Goal: Check status: Check status

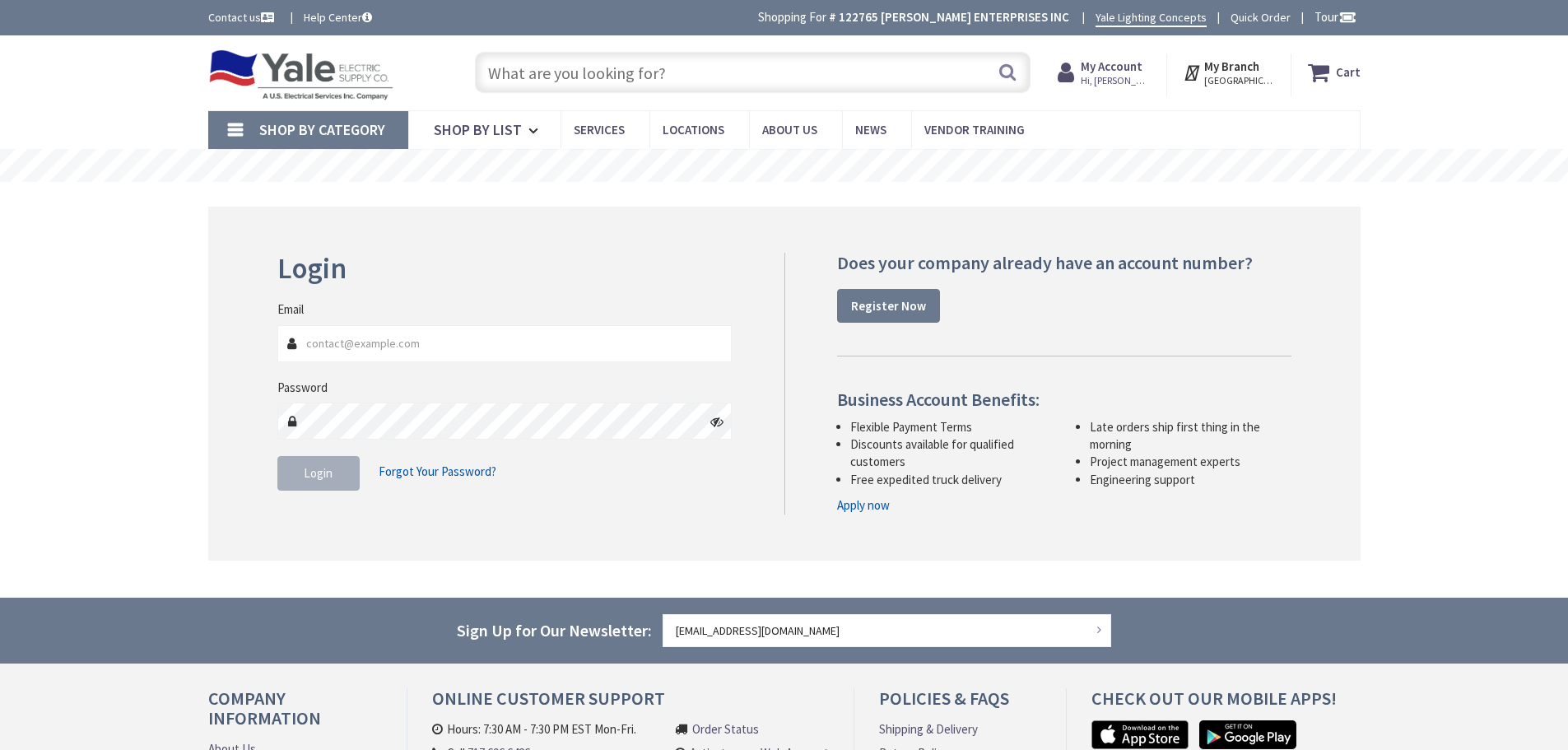
type input "[EMAIL_ADDRESS][DOMAIN_NAME]"
click at [329, 478] on span "Login" at bounding box center [318, 473] width 28 height 16
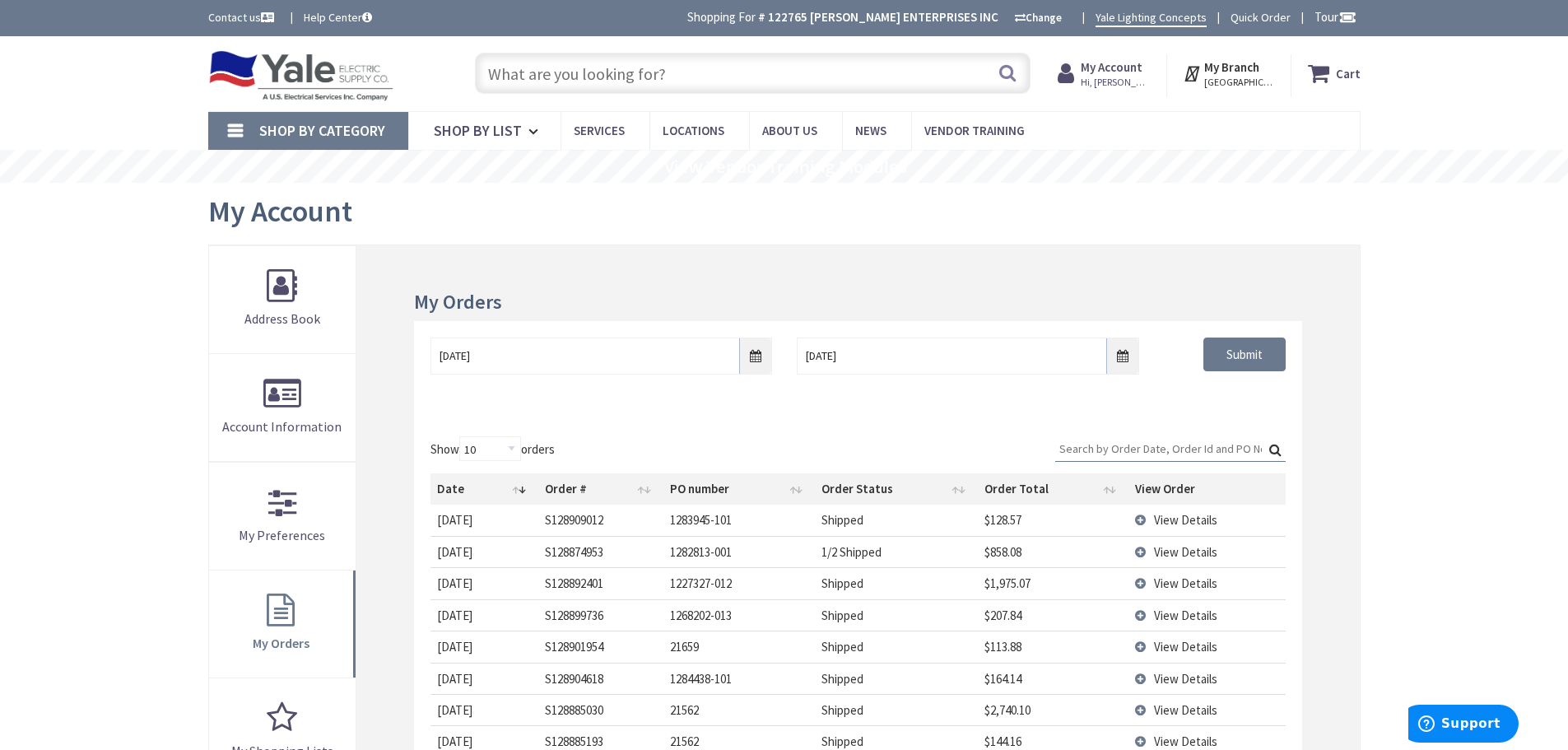
click at [1113, 446] on input "Search:" at bounding box center [1171, 448] width 231 height 25
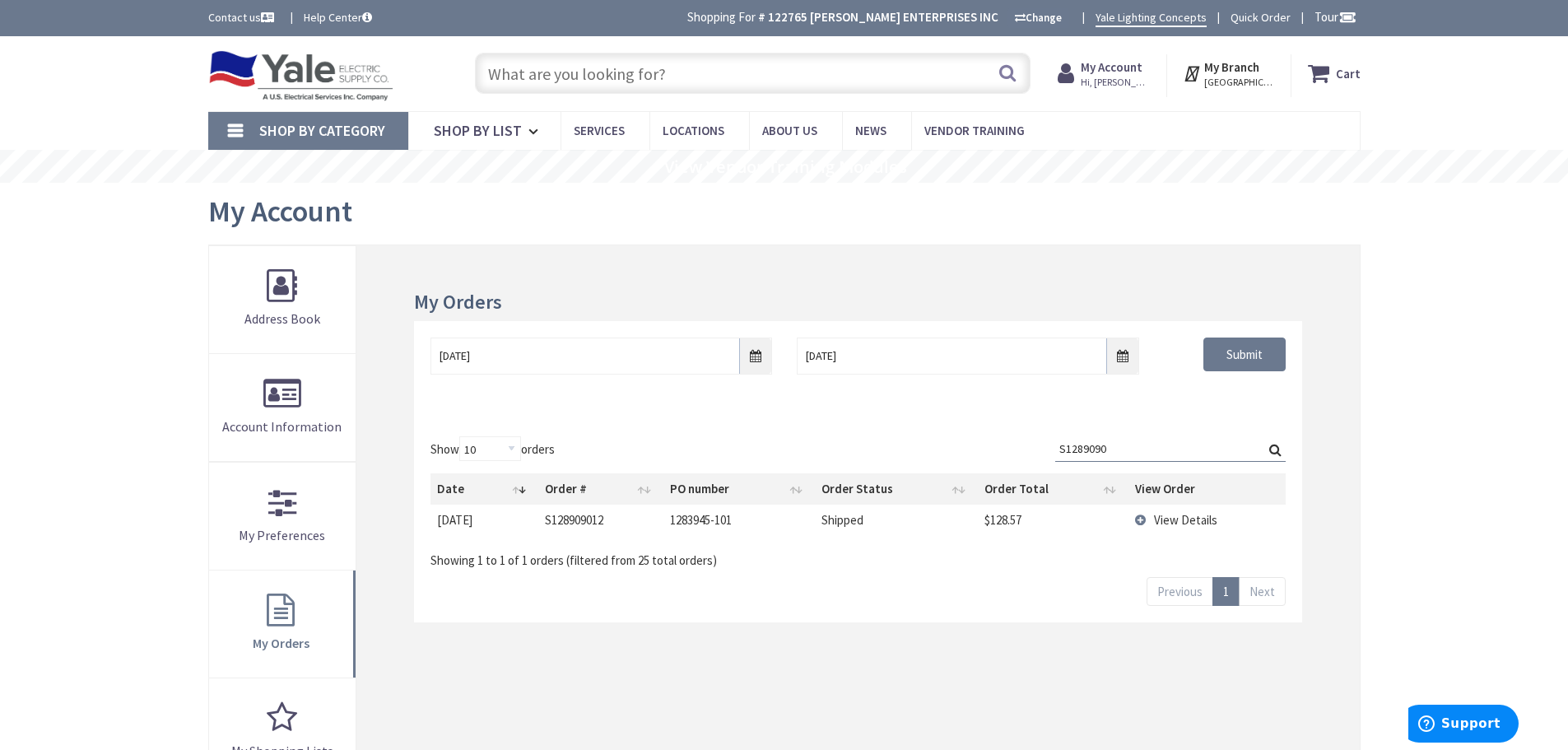
type input "S1289090"
click at [1177, 522] on span "View Details" at bounding box center [1185, 520] width 63 height 16
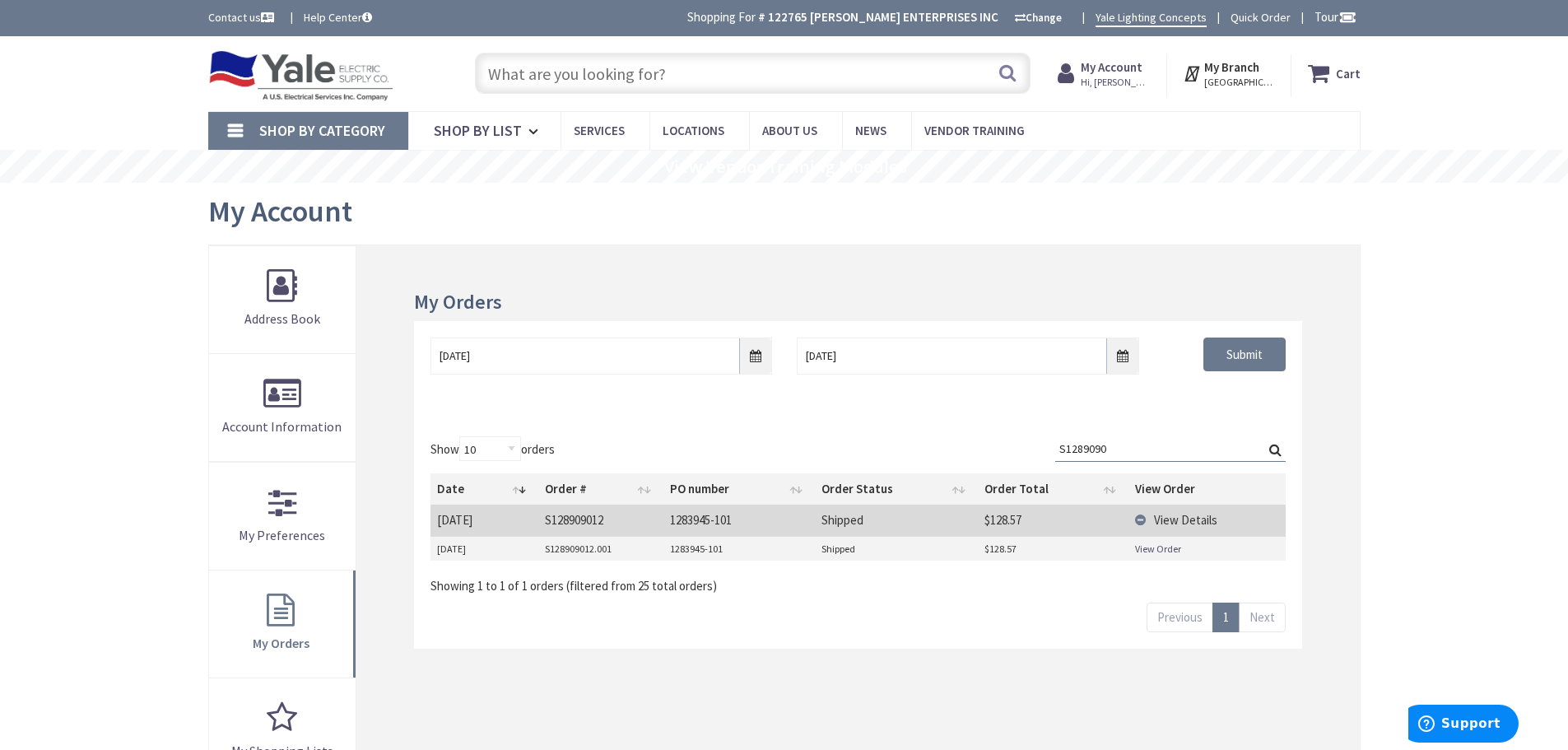
click at [1164, 549] on link "View Order" at bounding box center [1159, 549] width 46 height 14
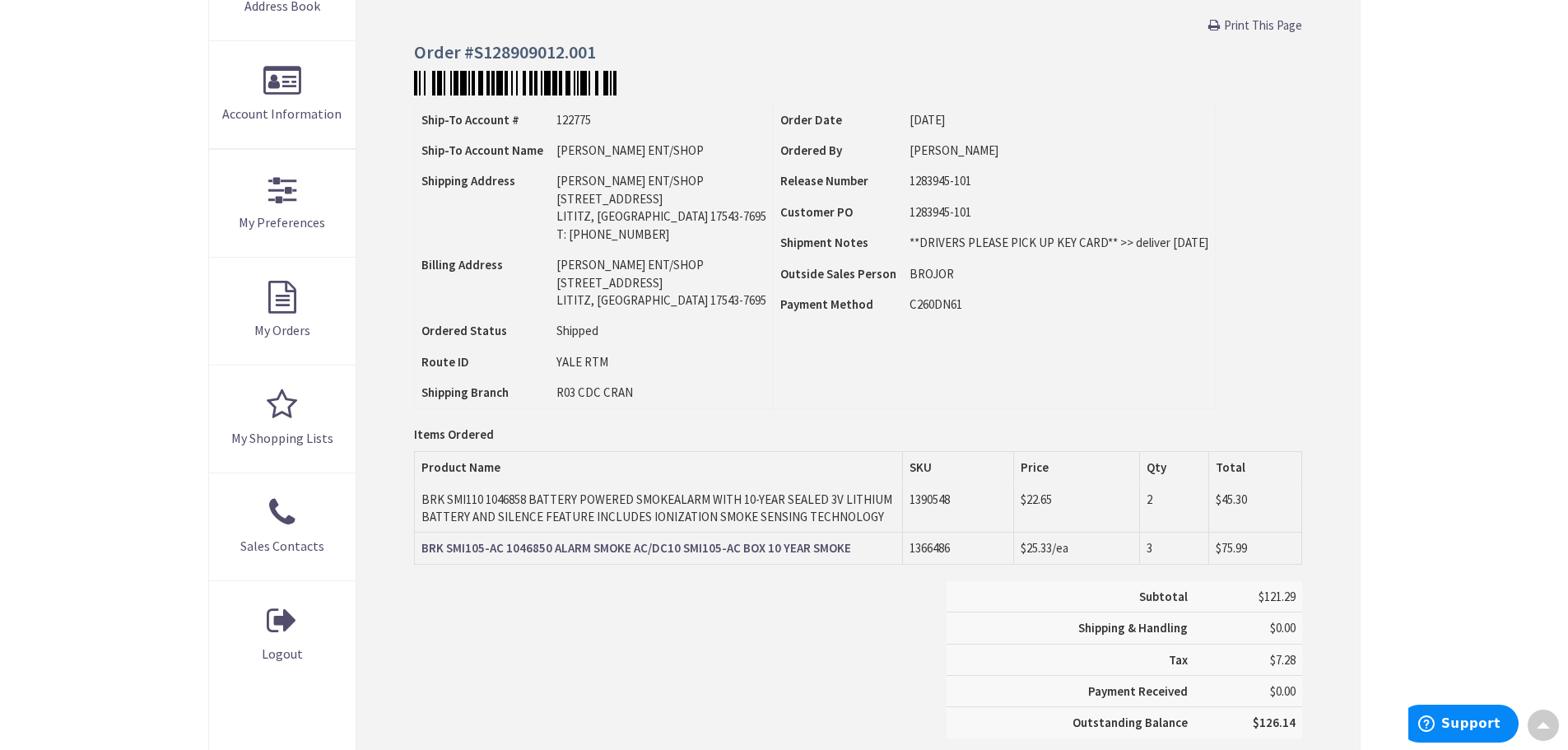
scroll to position [412, 0]
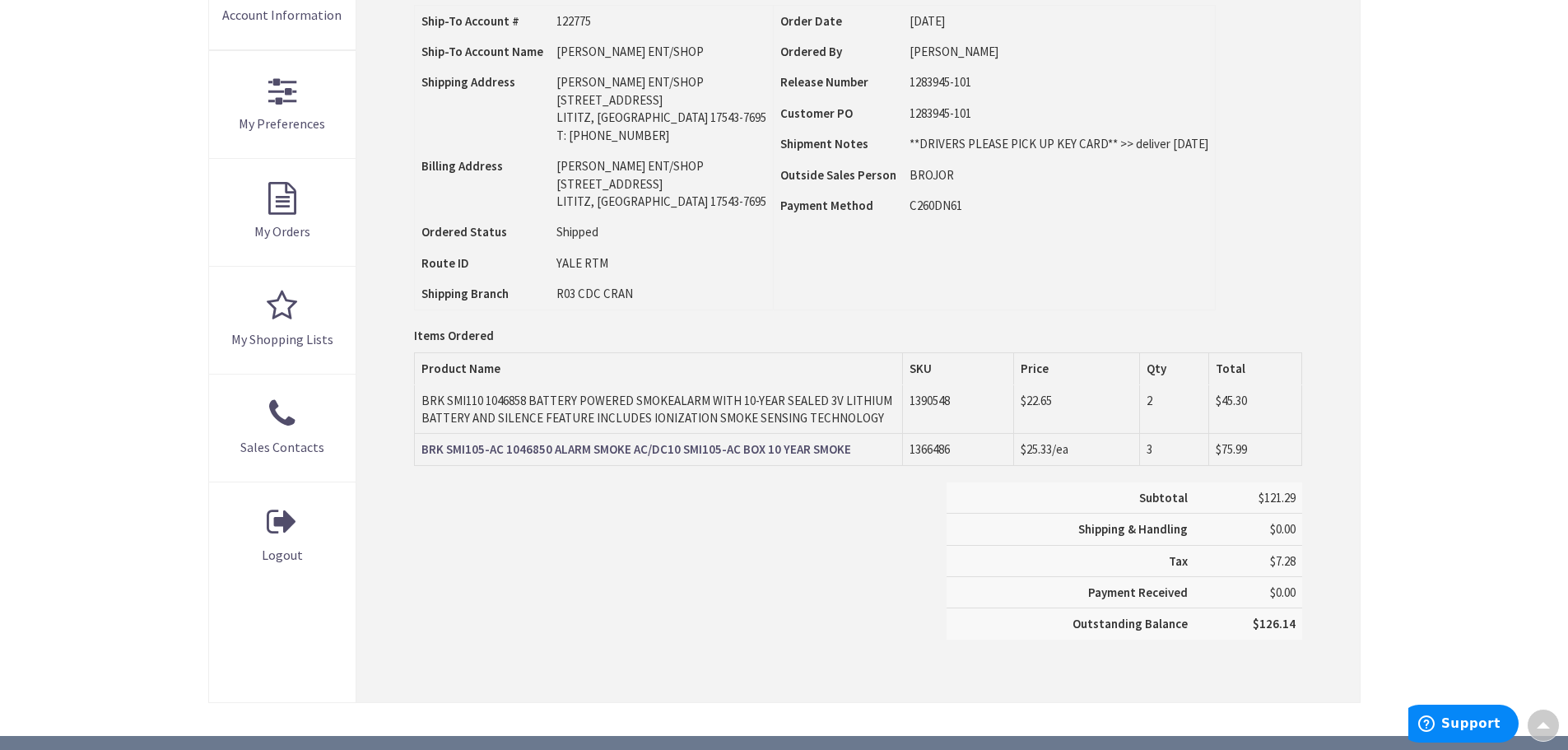
drag, startPoint x: 863, startPoint y: 419, endPoint x: 424, endPoint y: 399, distance: 439.5
click at [424, 399] on td "BRK SMI110 1046858 BATTERY POWERED SMOKEALARM WITH 10-YEAR SEALED 3V LITHIUM BA…" at bounding box center [659, 409] width 488 height 49
copy td "BRK SMI110 1046858 BATTERY POWERED SMOKEALARM WITH 10-YEAR SEALED 3V LITHIUM BA…"
drag, startPoint x: 851, startPoint y: 448, endPoint x: 424, endPoint y: 448, distance: 427.0
click at [424, 448] on td "BRK SMI105-AC 1046850 ALARM SMOKE AC/DC10 SMI105-AC BOX 10 YEAR SMOKE" at bounding box center [659, 449] width 488 height 31
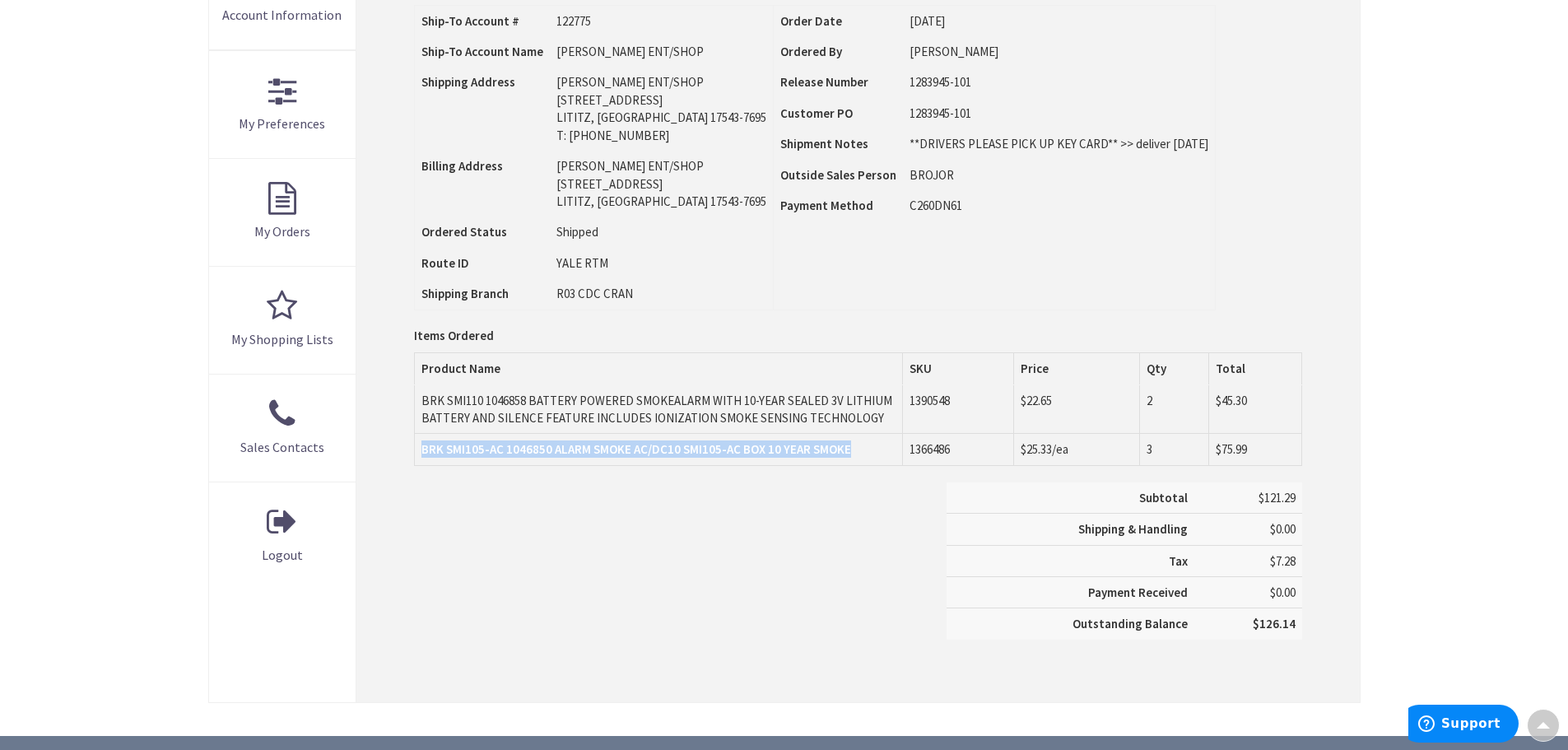
copy strong "BRK SMI105-AC 1046850 ALARM SMOKE AC/DC10 SMI105-AC BOX 10 YEAR SMOKE"
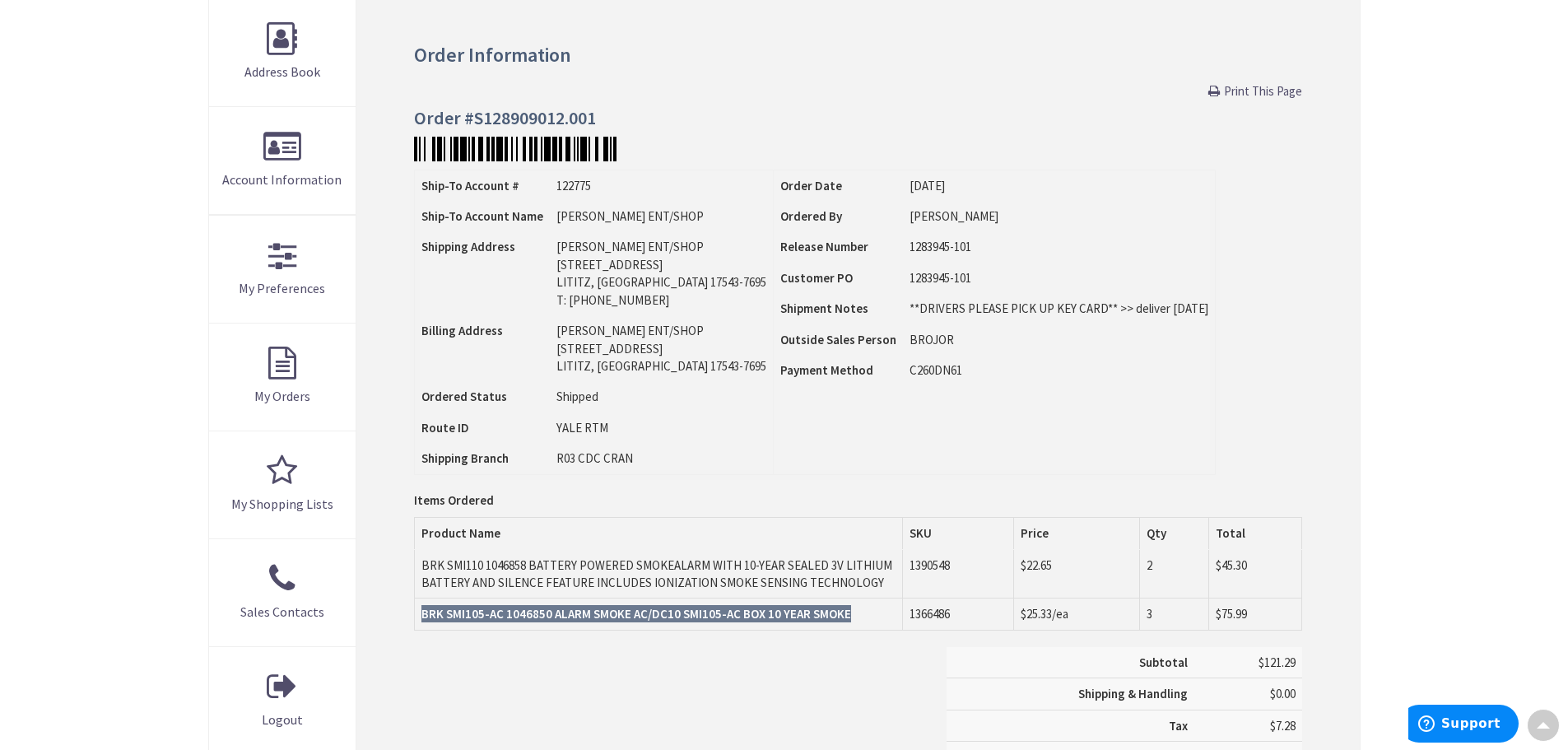
scroll to position [0, 0]
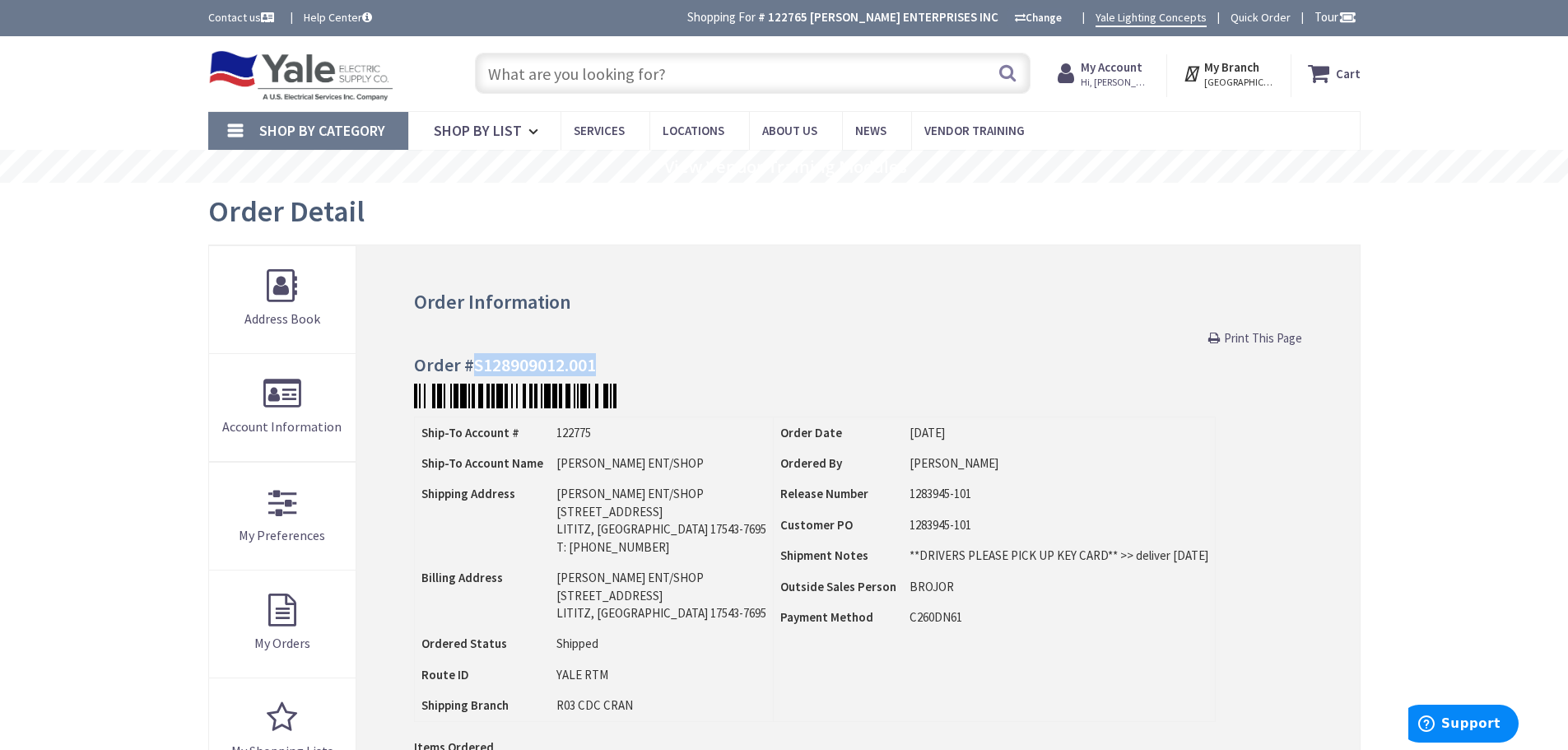
drag, startPoint x: 598, startPoint y: 367, endPoint x: 473, endPoint y: 367, distance: 125.0
click at [473, 367] on h4 "Order #S128909012.001" at bounding box center [858, 365] width 888 height 20
copy h4 "S128909012.001"
